Goal: Navigation & Orientation: Find specific page/section

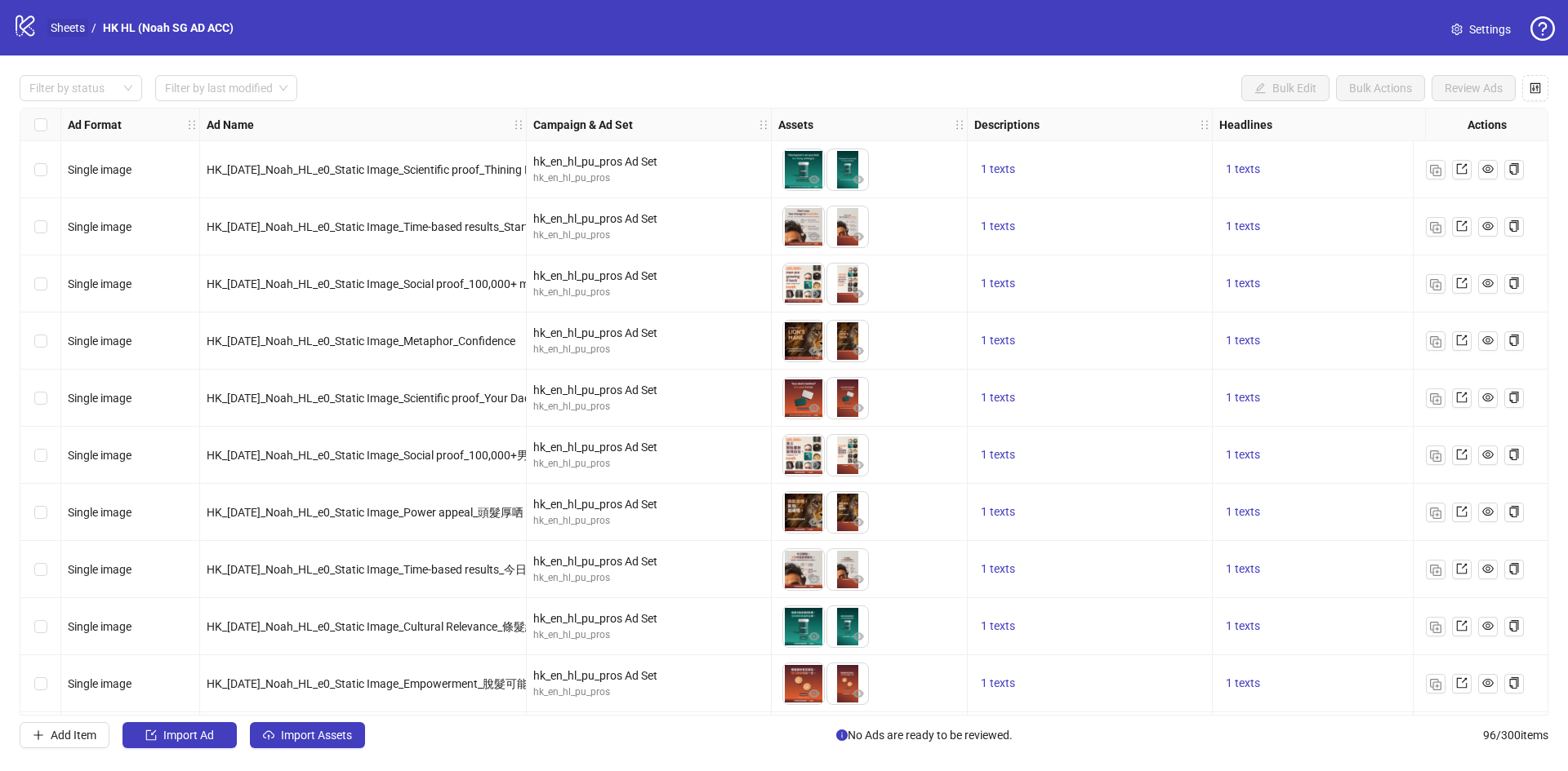
click at [58, 22] on link "Sheets" at bounding box center [68, 27] width 41 height 18
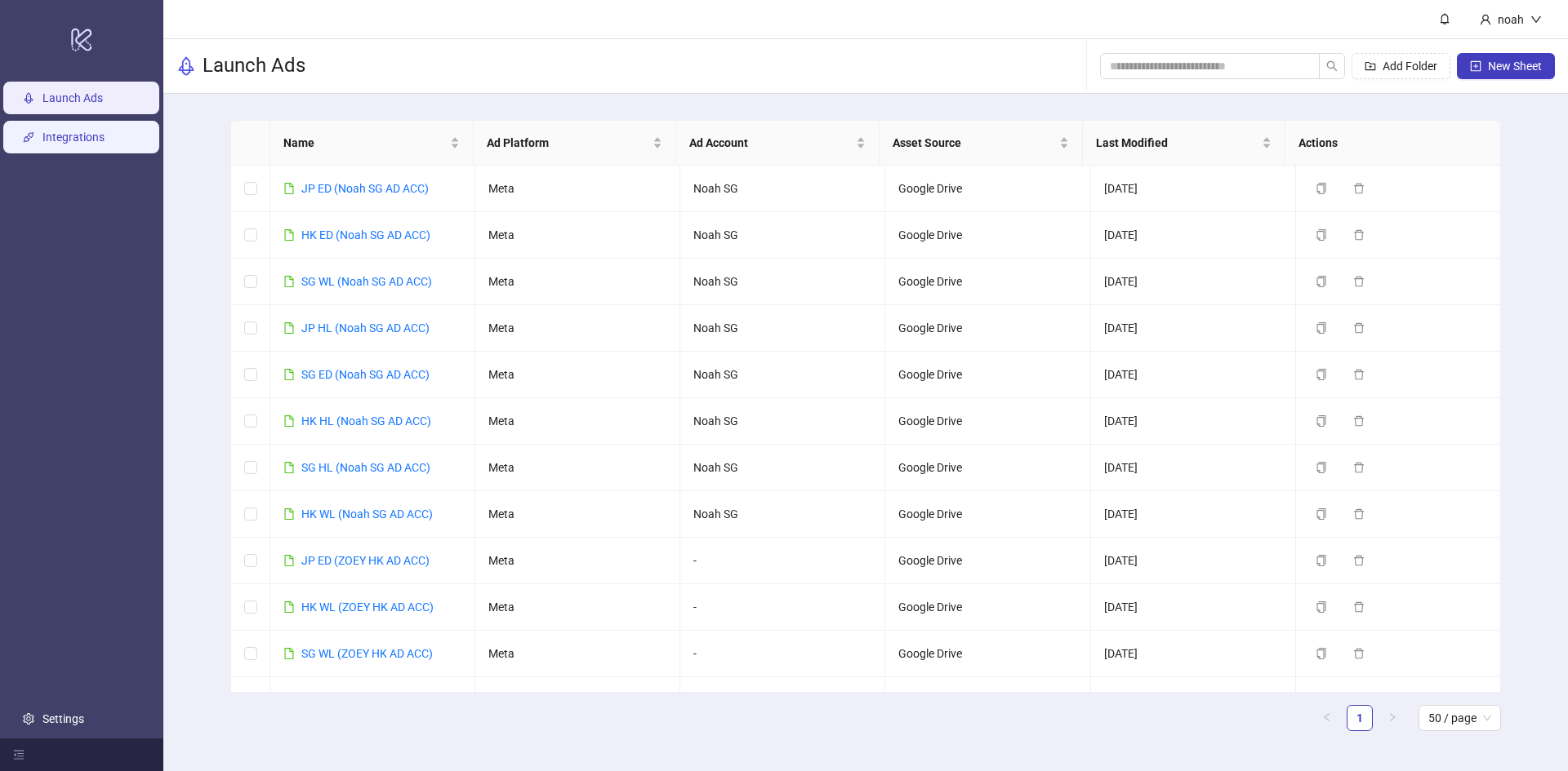
click at [71, 142] on link "Integrations" at bounding box center [73, 136] width 62 height 13
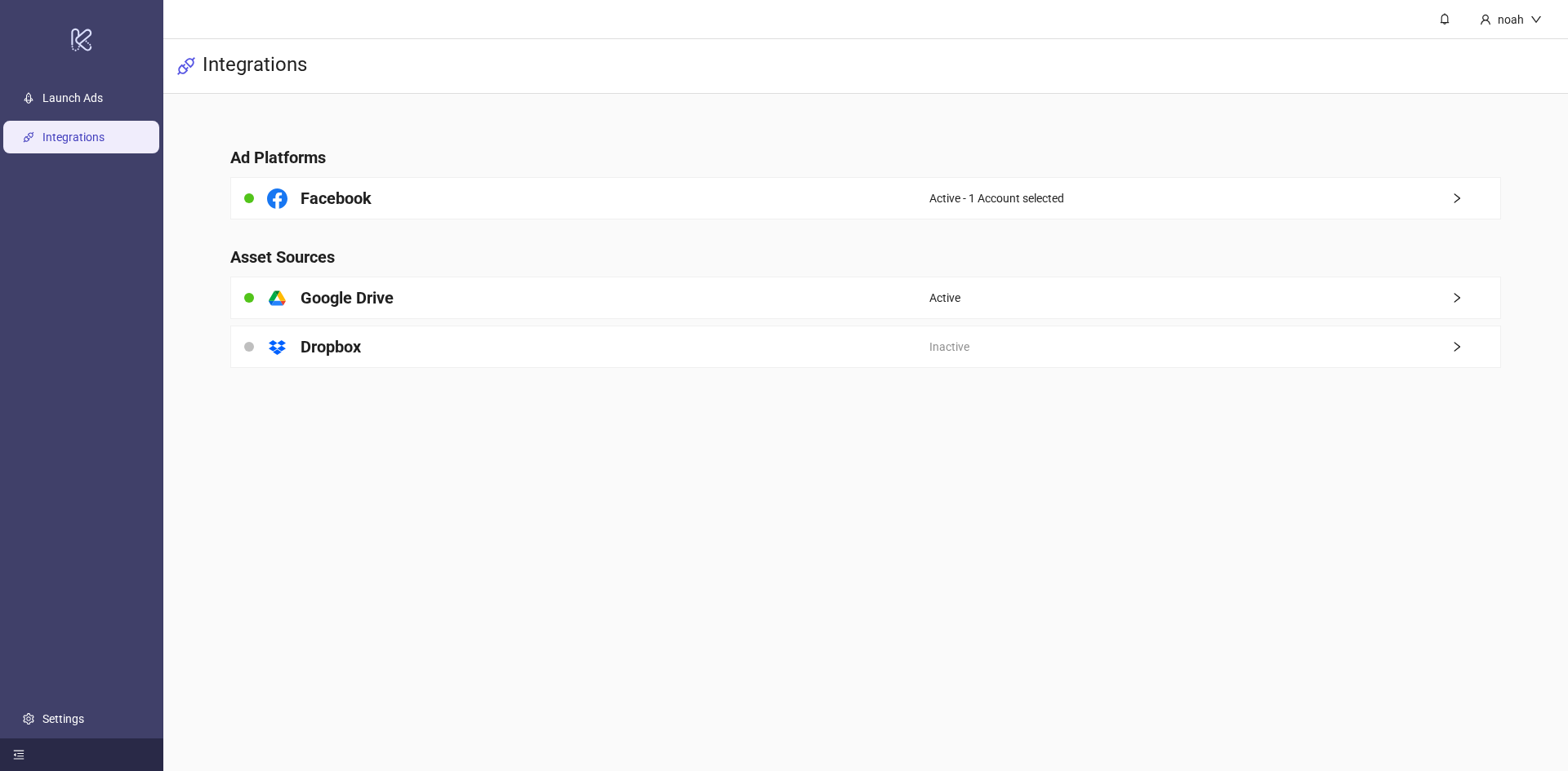
click at [25, 747] on div at bounding box center [81, 754] width 164 height 32
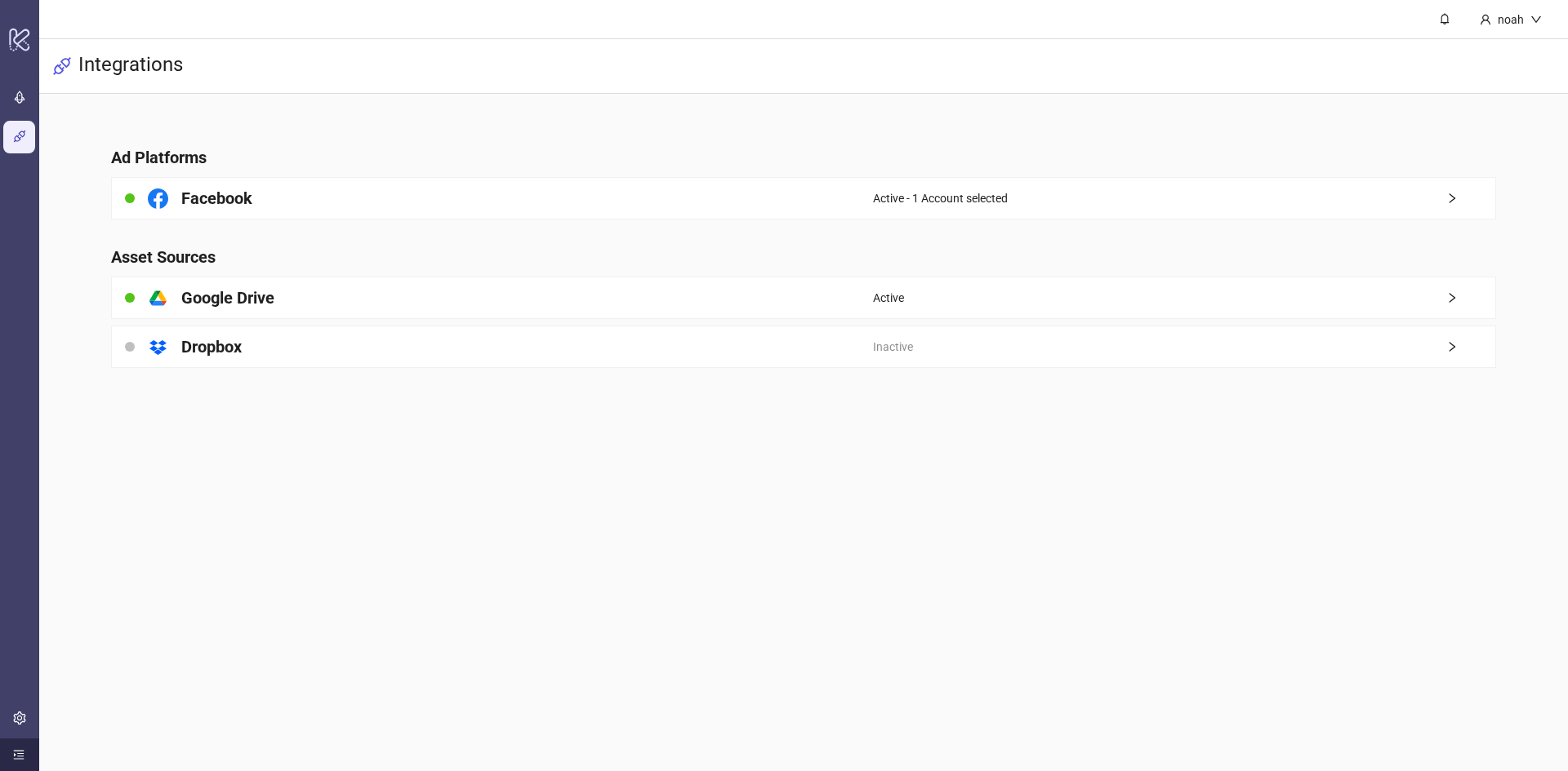
click at [24, 751] on div at bounding box center [20, 754] width 39 height 32
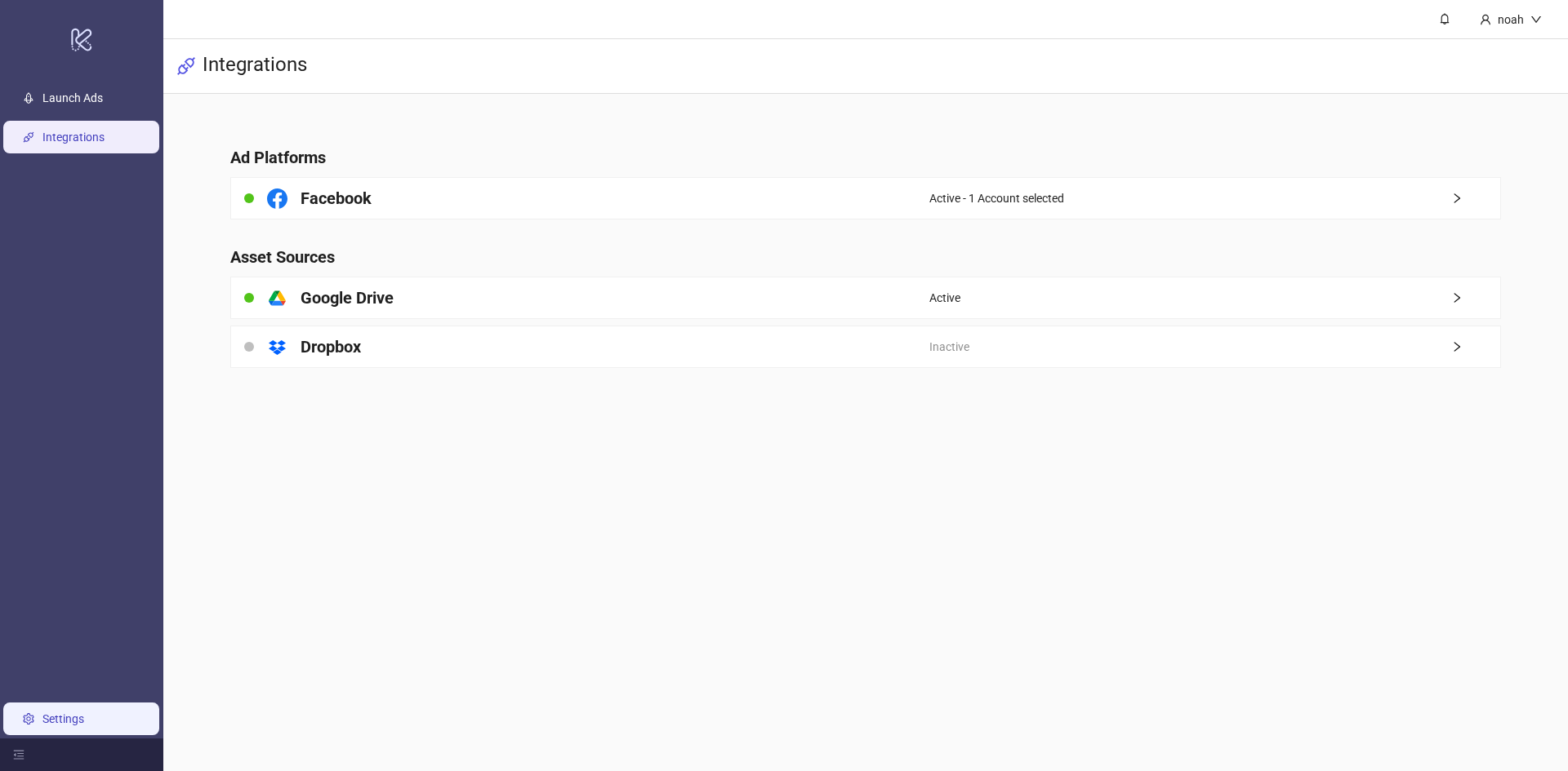
click at [42, 717] on link "Settings" at bounding box center [63, 718] width 41 height 13
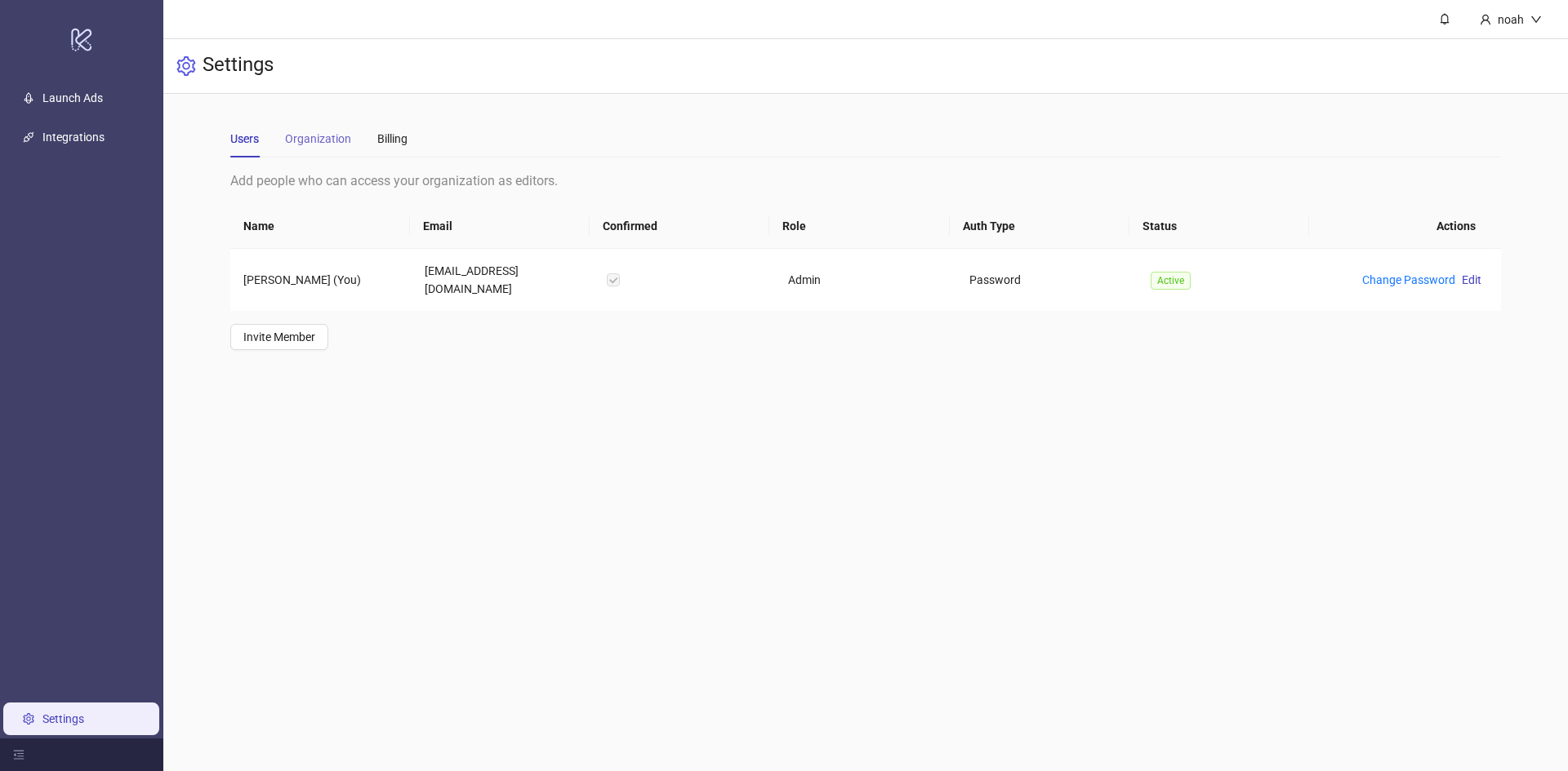
click at [324, 126] on div "Organization" at bounding box center [318, 138] width 66 height 37
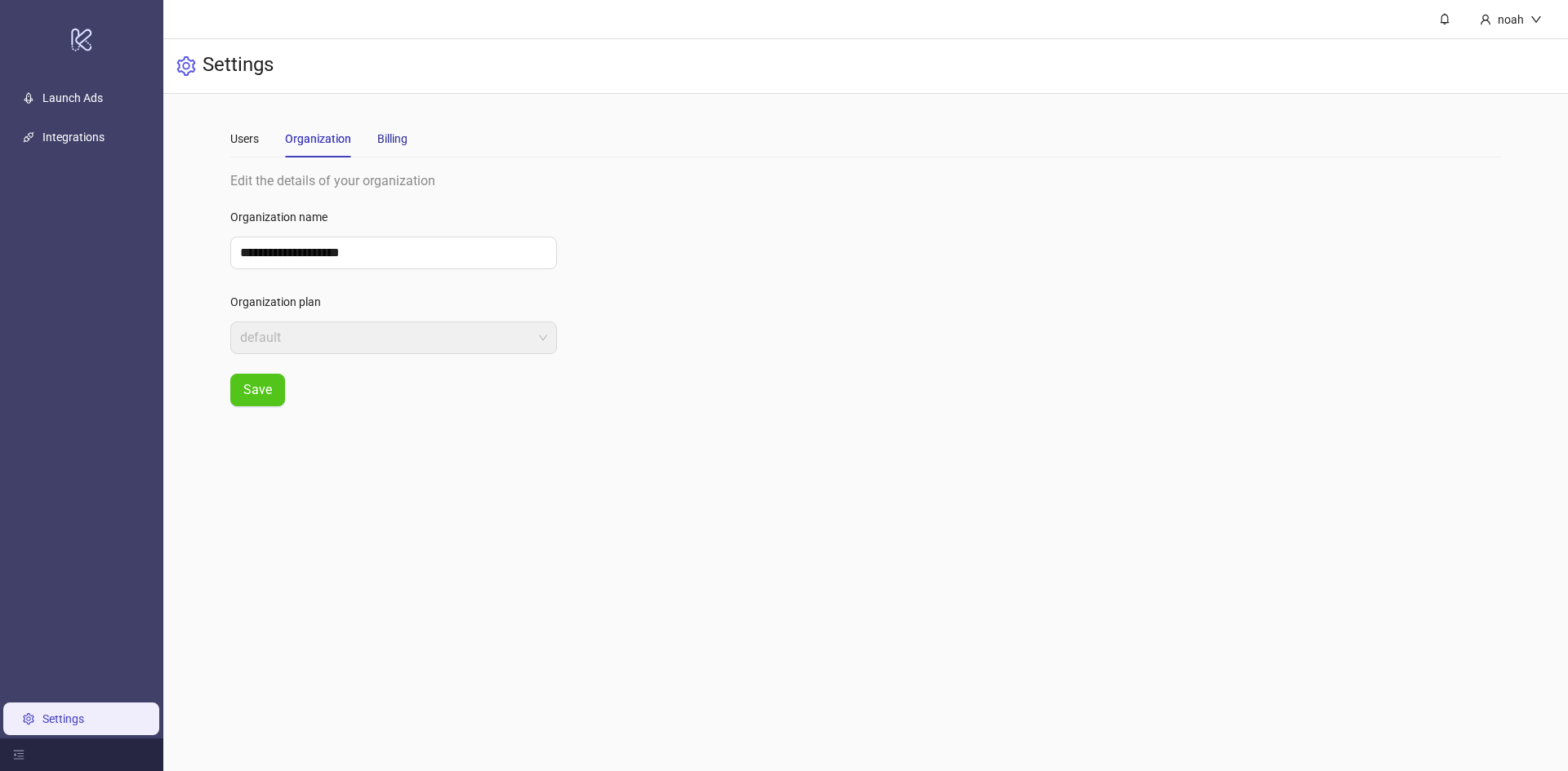
click at [401, 139] on div "Billing" at bounding box center [392, 138] width 30 height 18
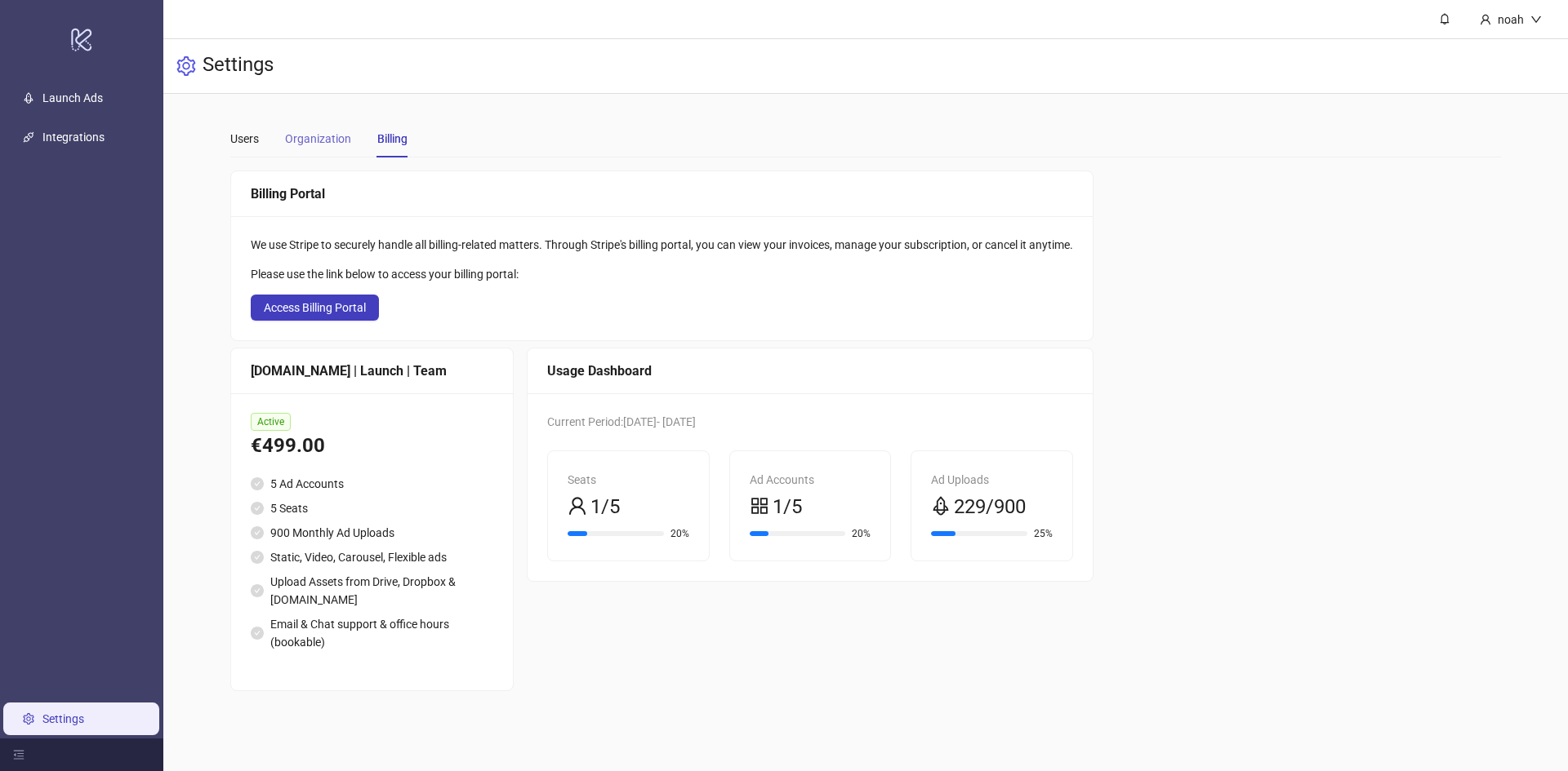
click at [316, 149] on div "Organization" at bounding box center [318, 138] width 66 height 37
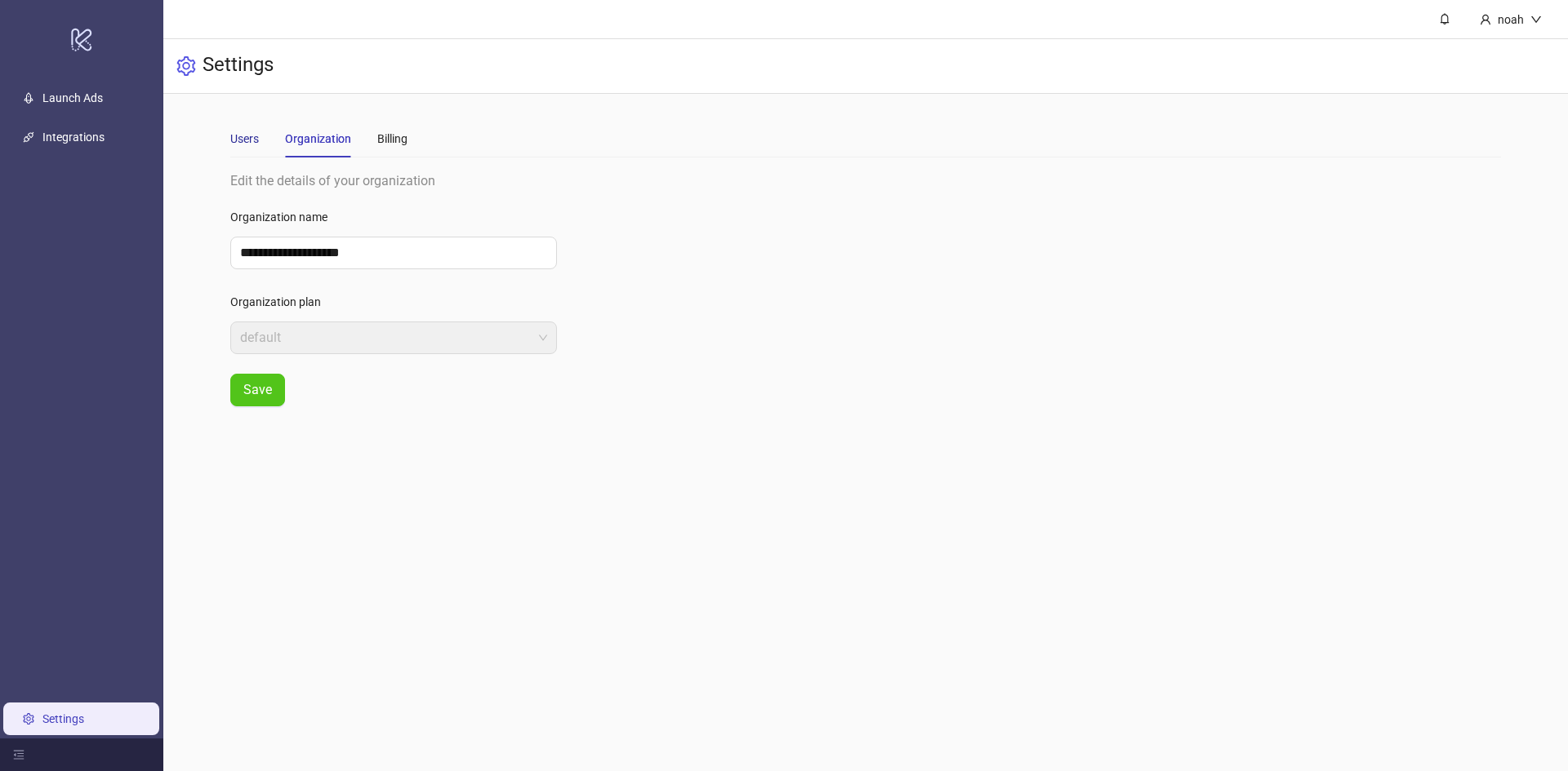
click at [237, 143] on div "Users" at bounding box center [244, 138] width 28 height 18
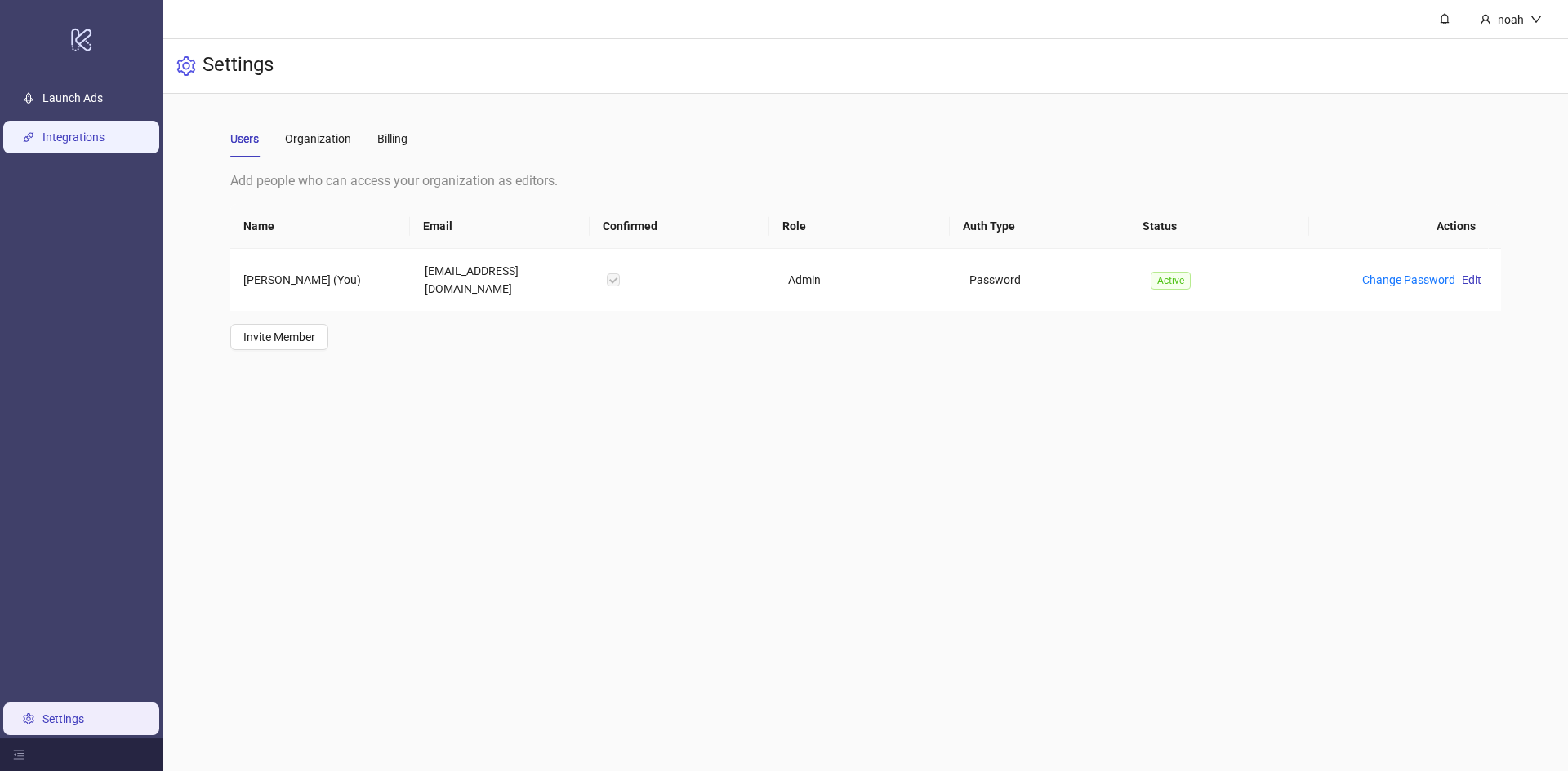
click at [58, 137] on link "Integrations" at bounding box center [73, 136] width 62 height 13
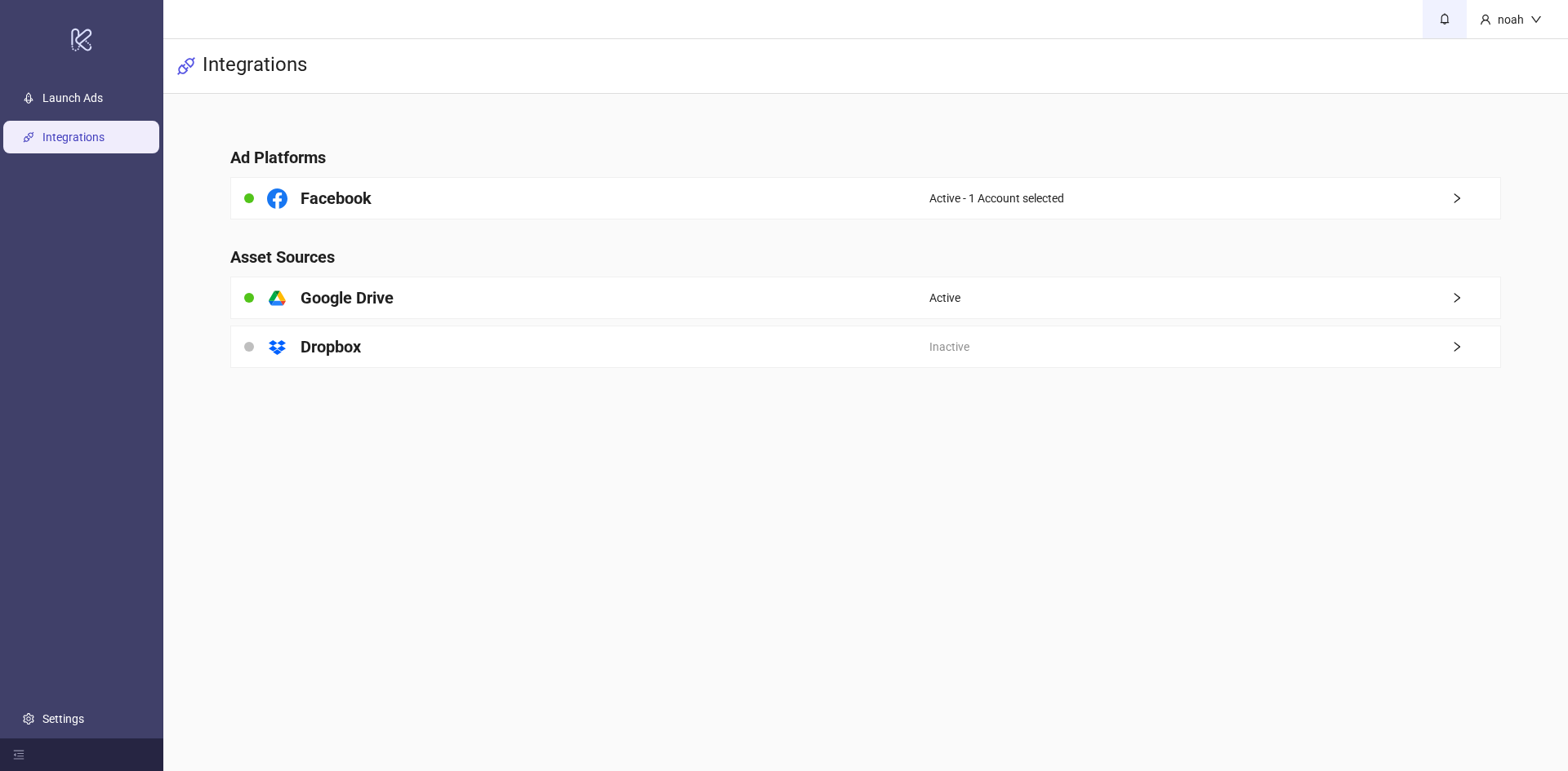
click at [1452, 24] on span at bounding box center [1445, 19] width 18 height 18
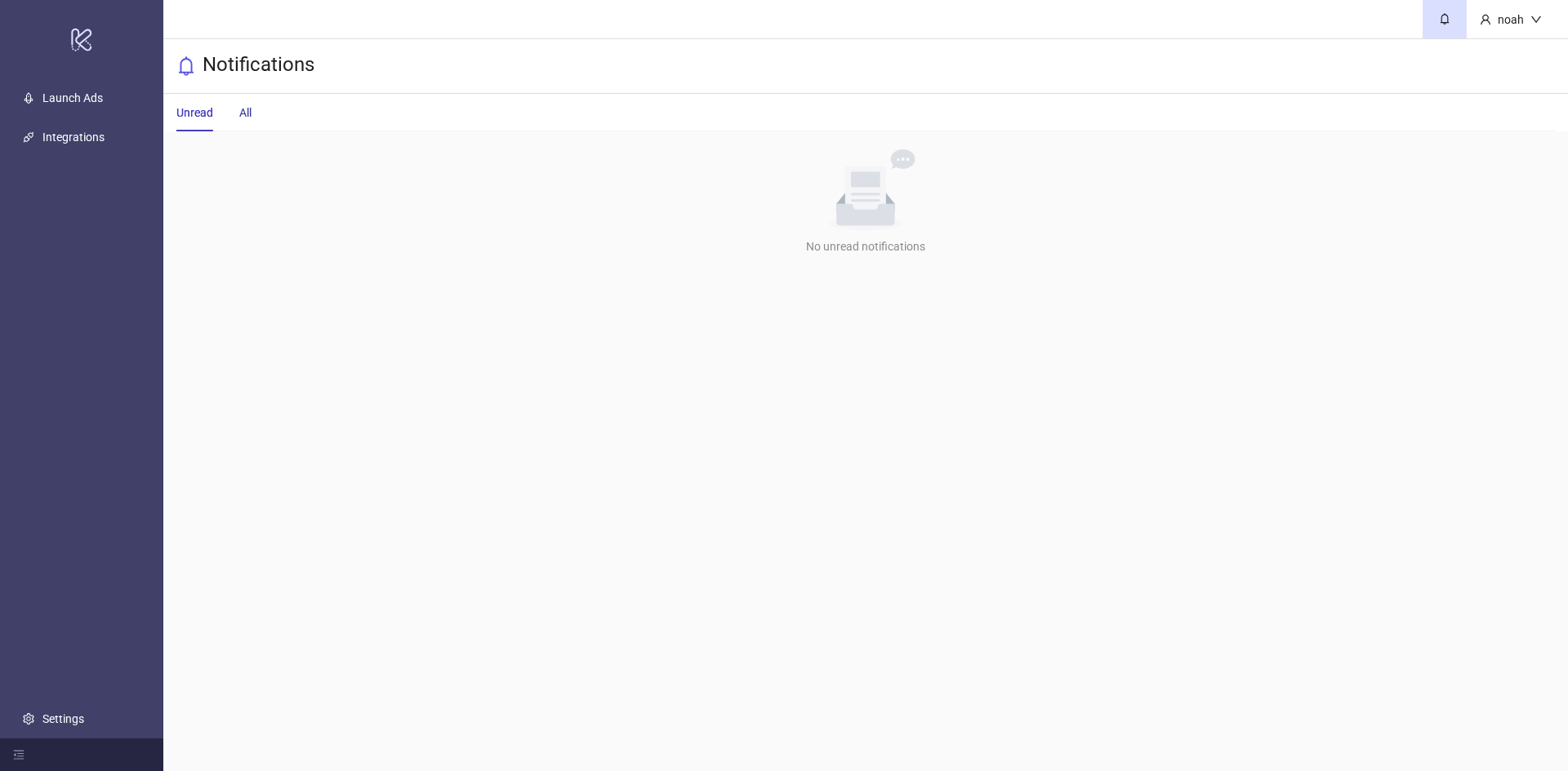
click at [252, 115] on div "All" at bounding box center [245, 113] width 12 height 18
click at [82, 137] on link "Integrations" at bounding box center [73, 136] width 62 height 13
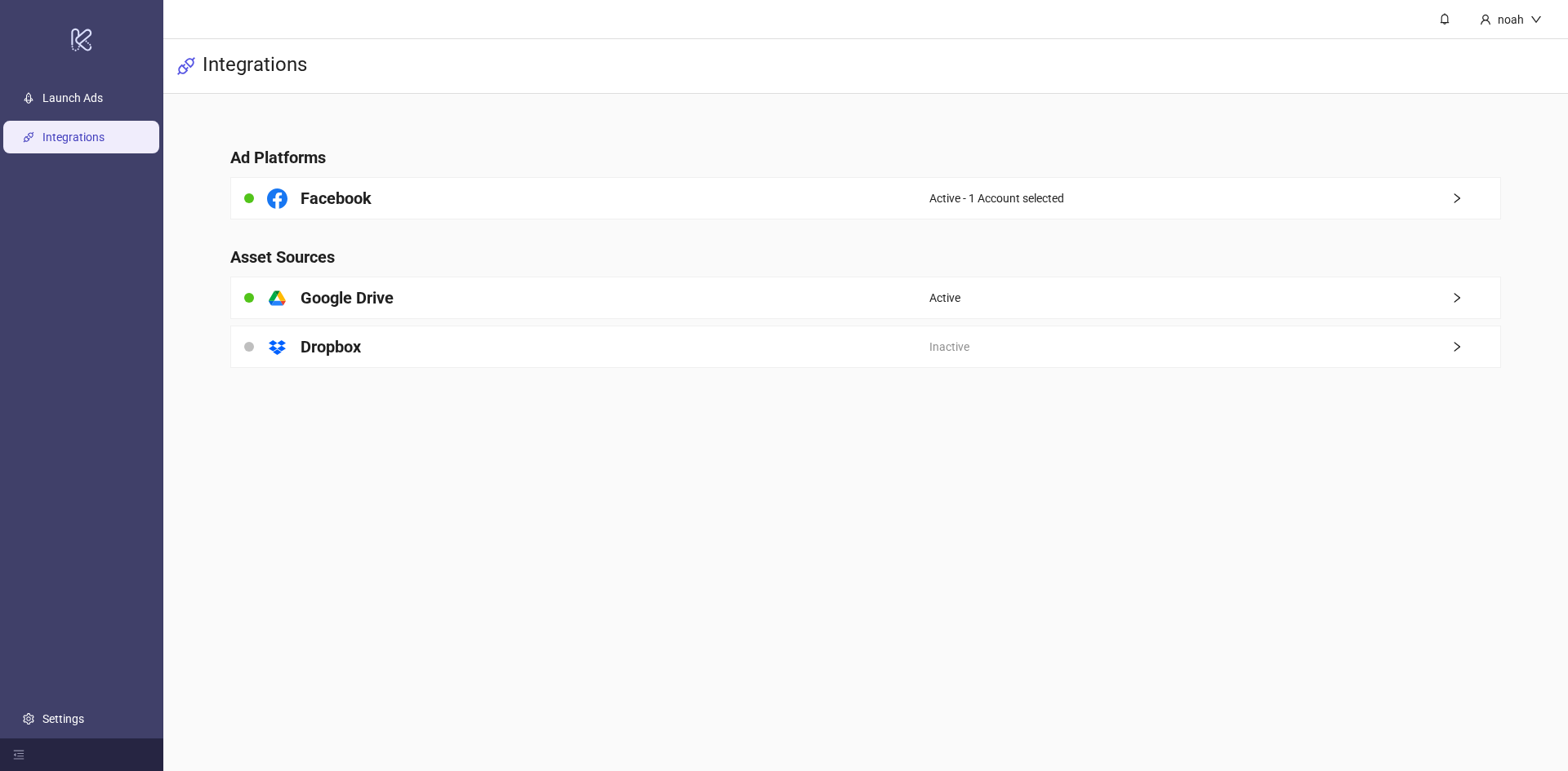
click at [524, 477] on main "noah Integrations Ad Platforms Facebook Active - 1 Account selected Asset Sourc…" at bounding box center [865, 385] width 1404 height 771
